Goal: Task Accomplishment & Management: Use online tool/utility

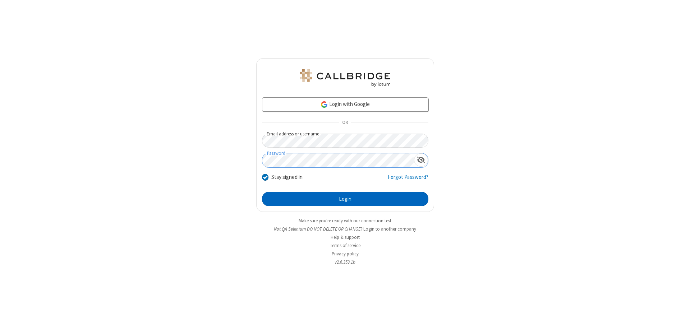
click at [345, 199] on button "Login" at bounding box center [345, 199] width 166 height 14
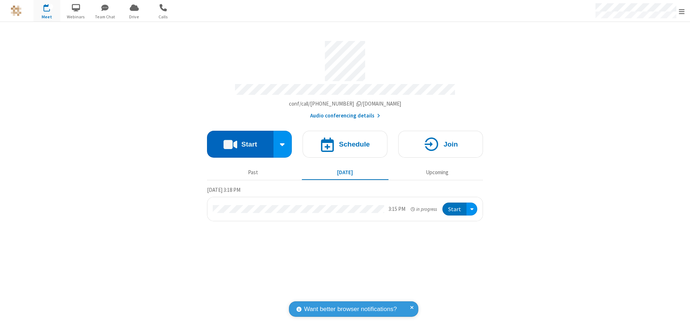
click at [240, 141] on button "Start" at bounding box center [240, 144] width 66 height 27
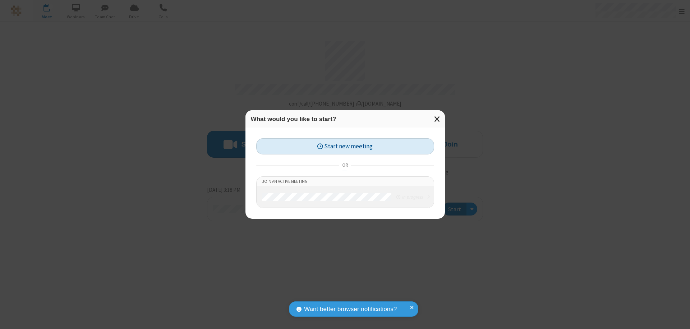
click at [345, 146] on button "Start new meeting" at bounding box center [345, 146] width 178 height 16
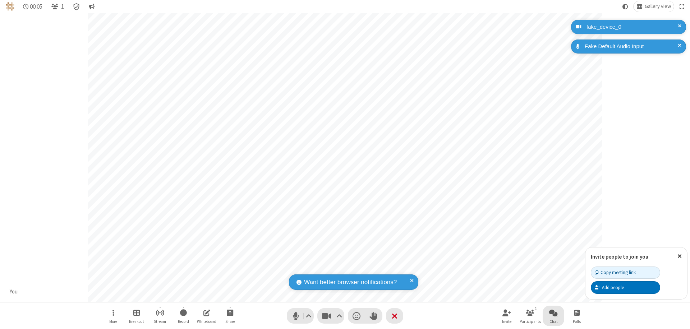
click at [553, 313] on span "Open chat" at bounding box center [553, 312] width 9 height 9
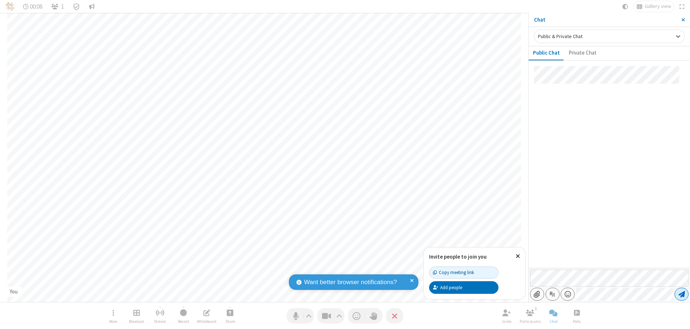
click at [681, 294] on span "Send message" at bounding box center [682, 294] width 6 height 7
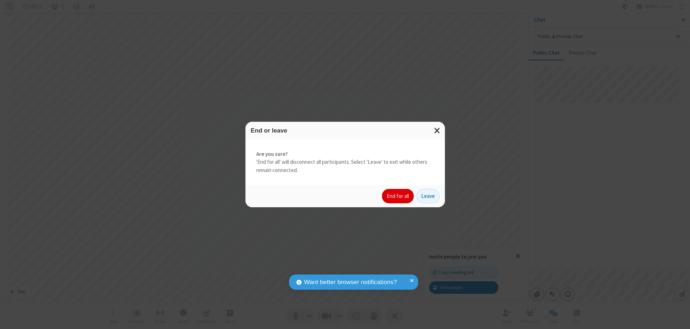
click at [398, 196] on button "End for all" at bounding box center [398, 196] width 32 height 14
